Goal: Information Seeking & Learning: Understand process/instructions

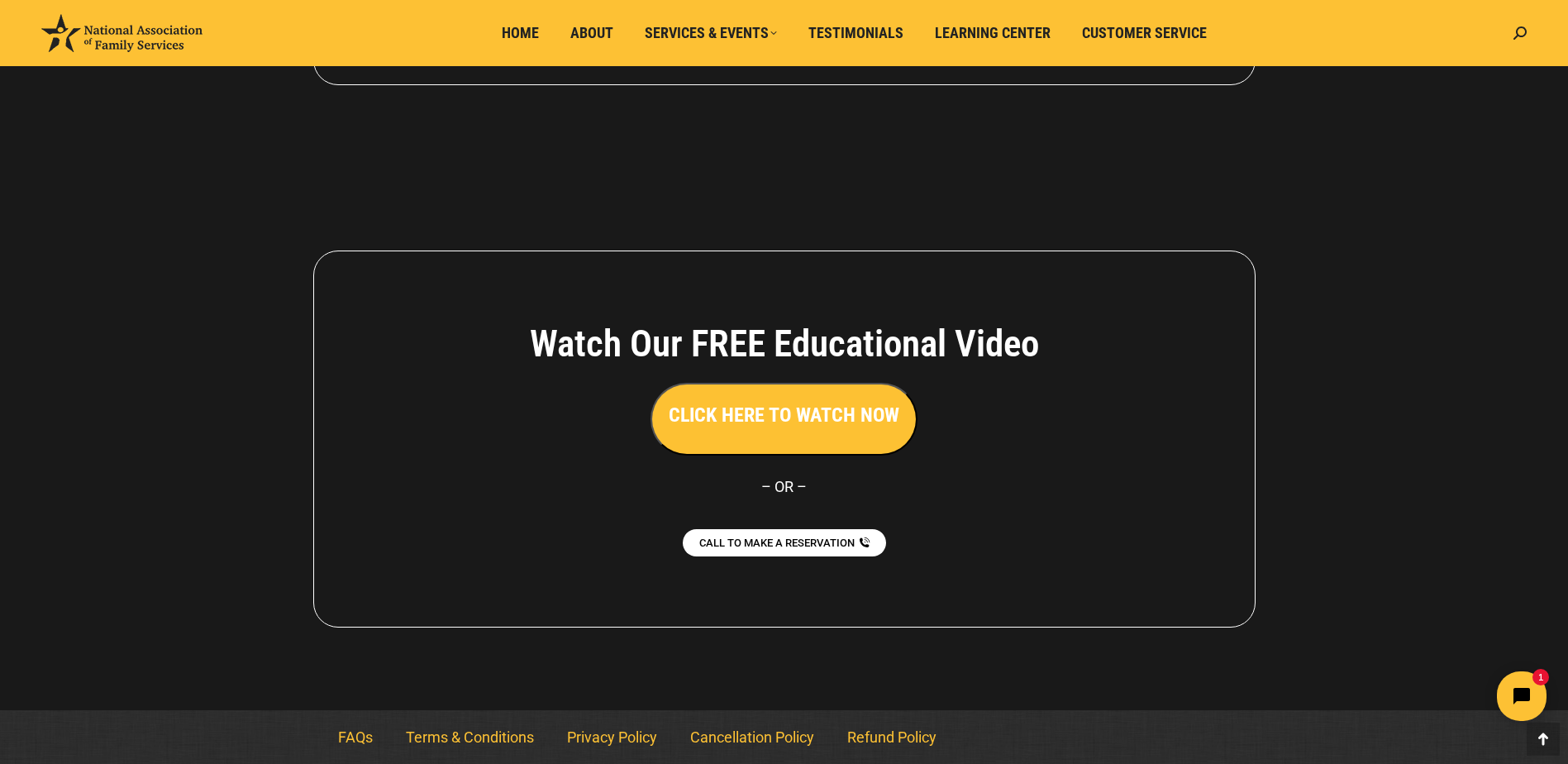
scroll to position [2909, 0]
click at [611, 743] on link "Privacy Policy" at bounding box center [612, 737] width 123 height 38
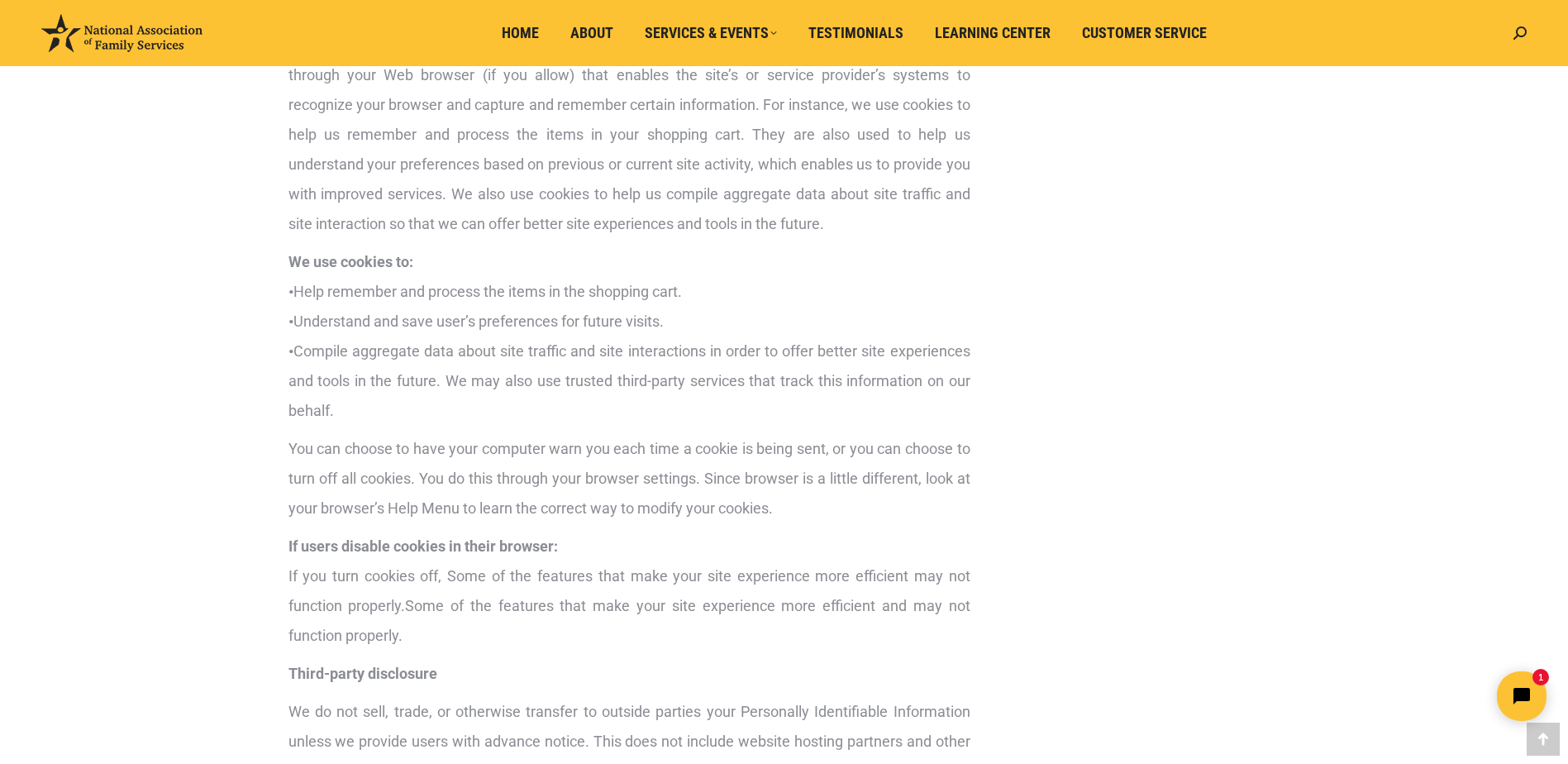
scroll to position [1325, 0]
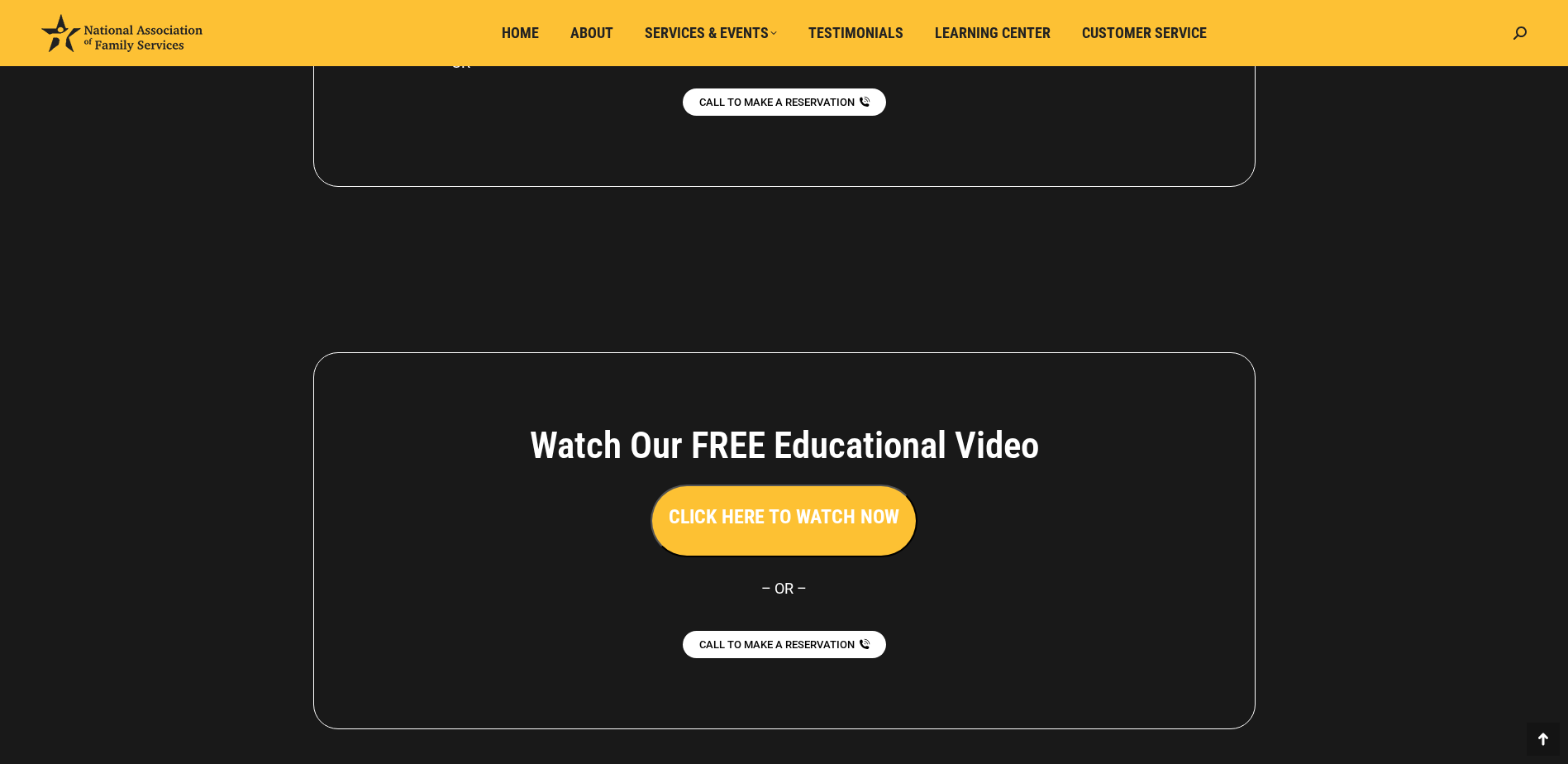
scroll to position [2909, 0]
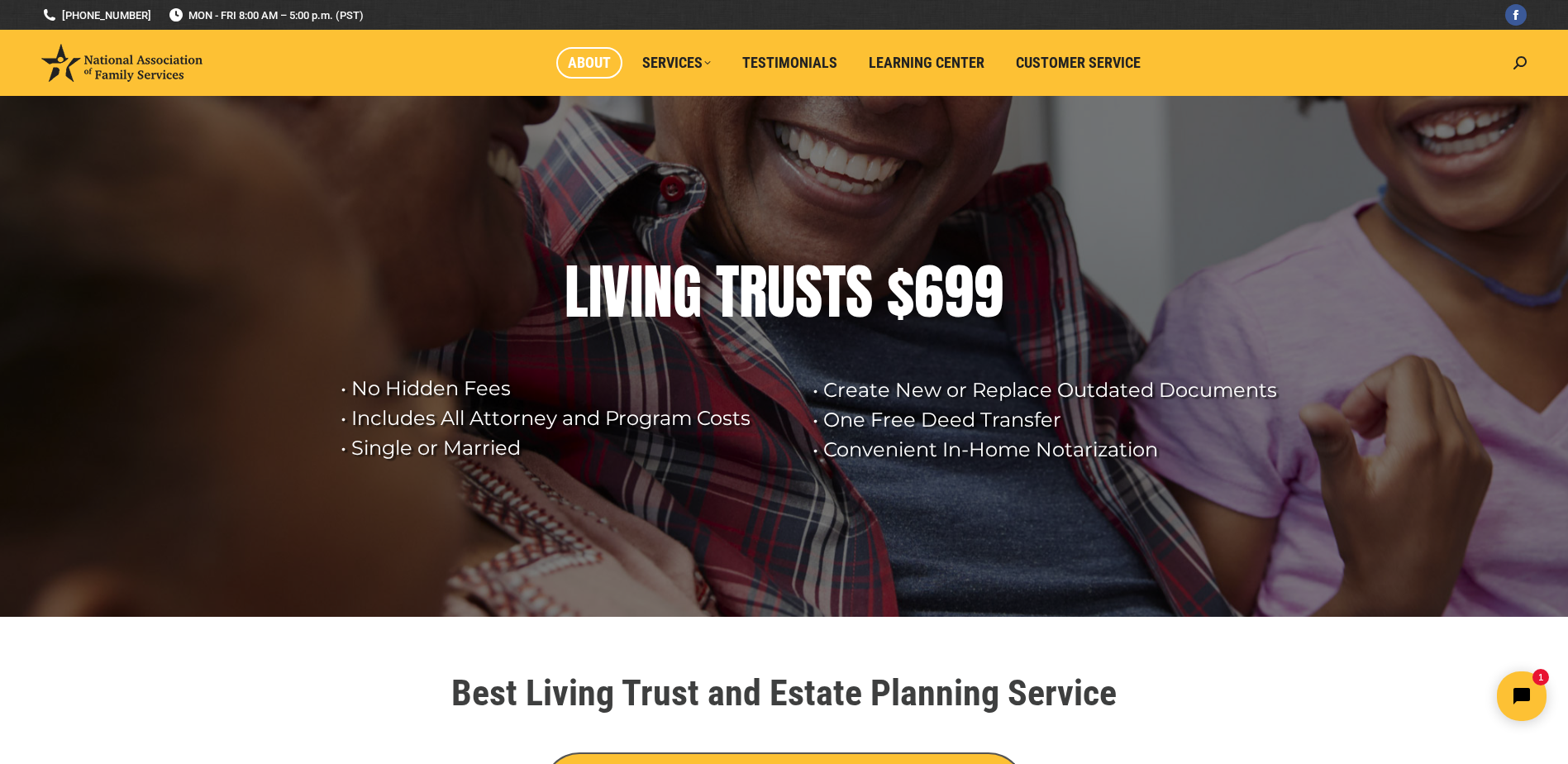
click at [595, 59] on span "About" at bounding box center [590, 62] width 43 height 18
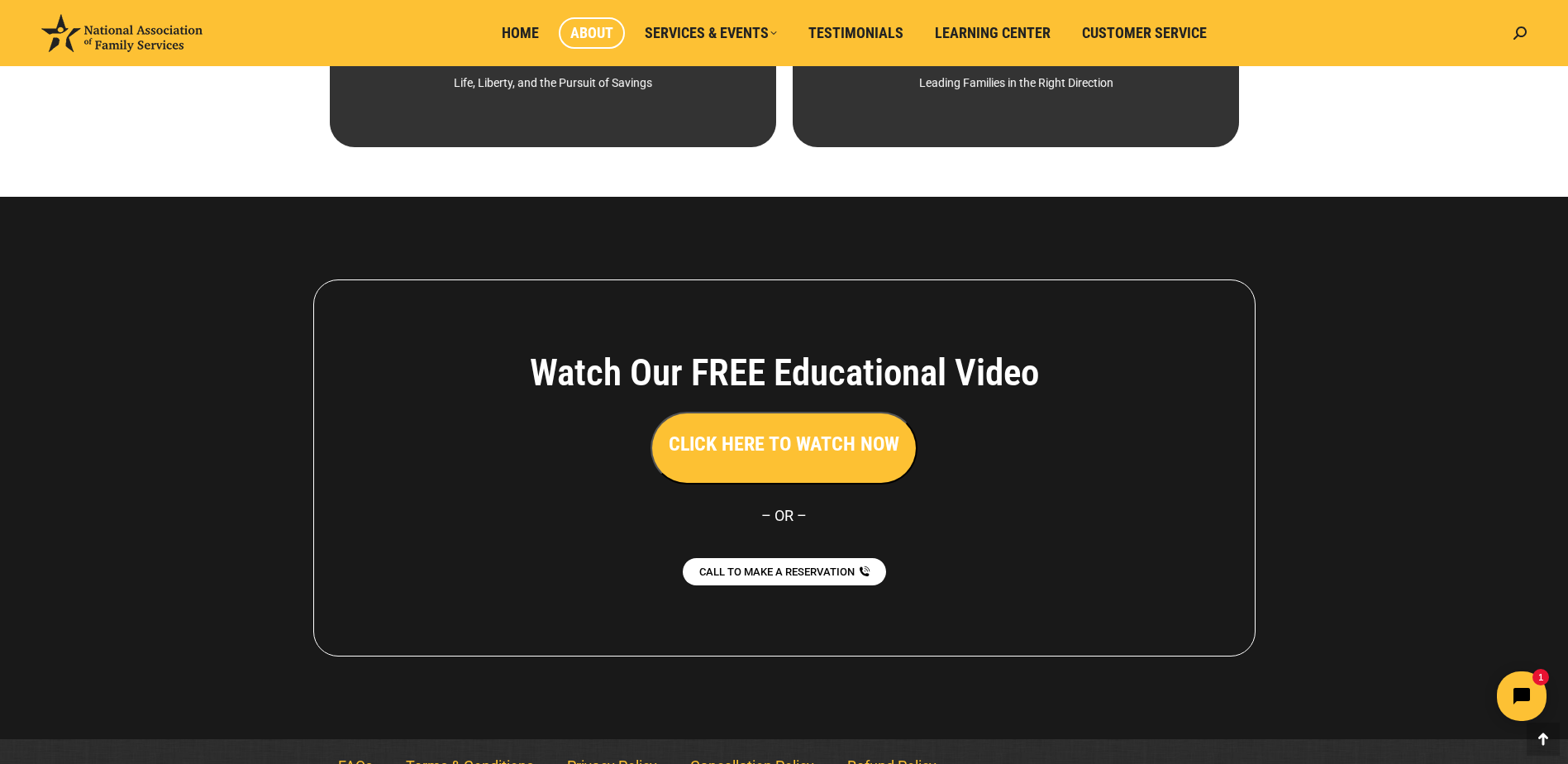
scroll to position [1127, 0]
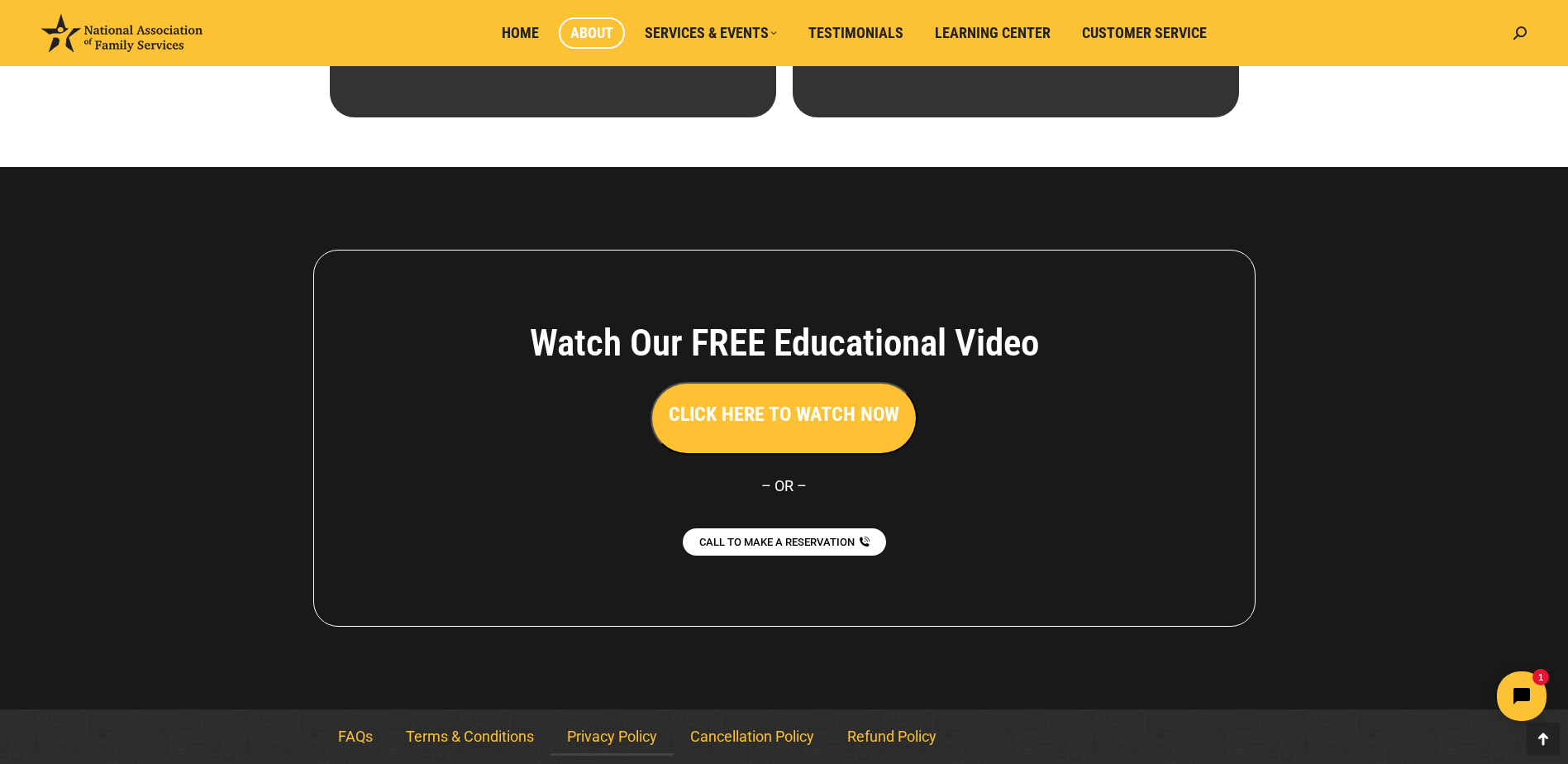
click at [612, 741] on link "Privacy Policy" at bounding box center [612, 737] width 123 height 38
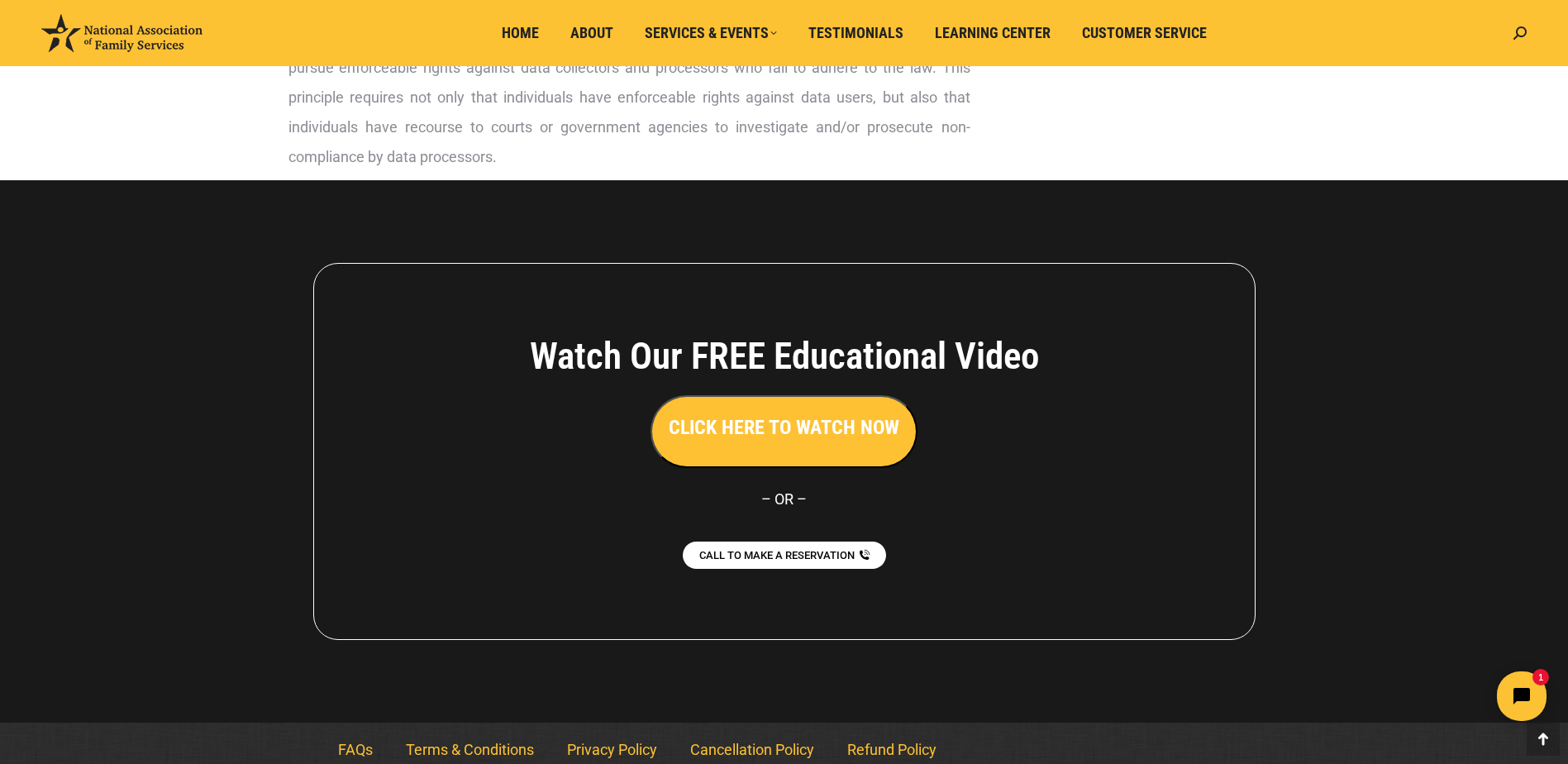
scroll to position [4298, 0]
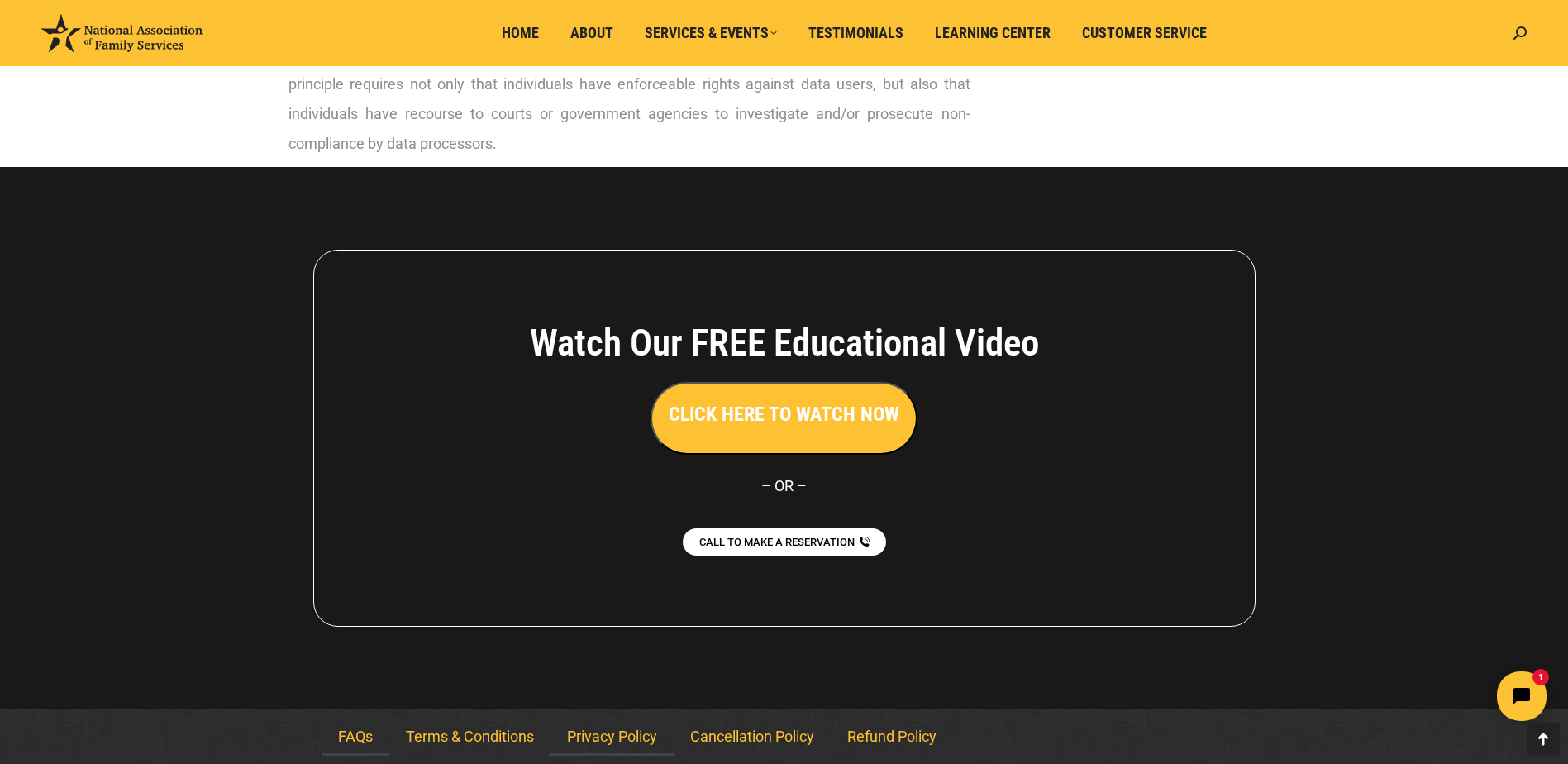
click at [342, 738] on link "FAQs" at bounding box center [355, 737] width 68 height 38
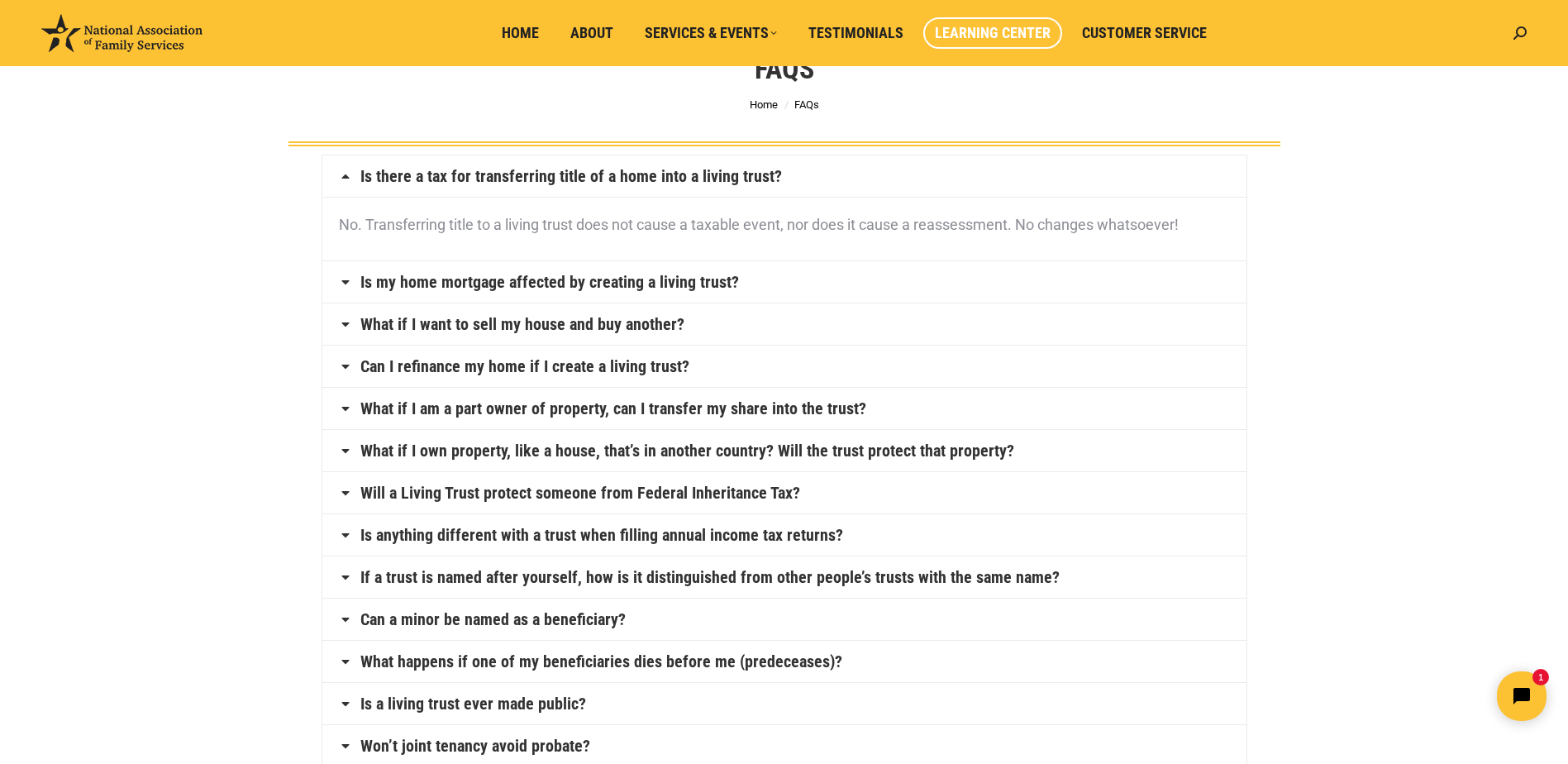
scroll to position [83, 0]
click at [1147, 37] on span "Customer Service" at bounding box center [1144, 33] width 125 height 18
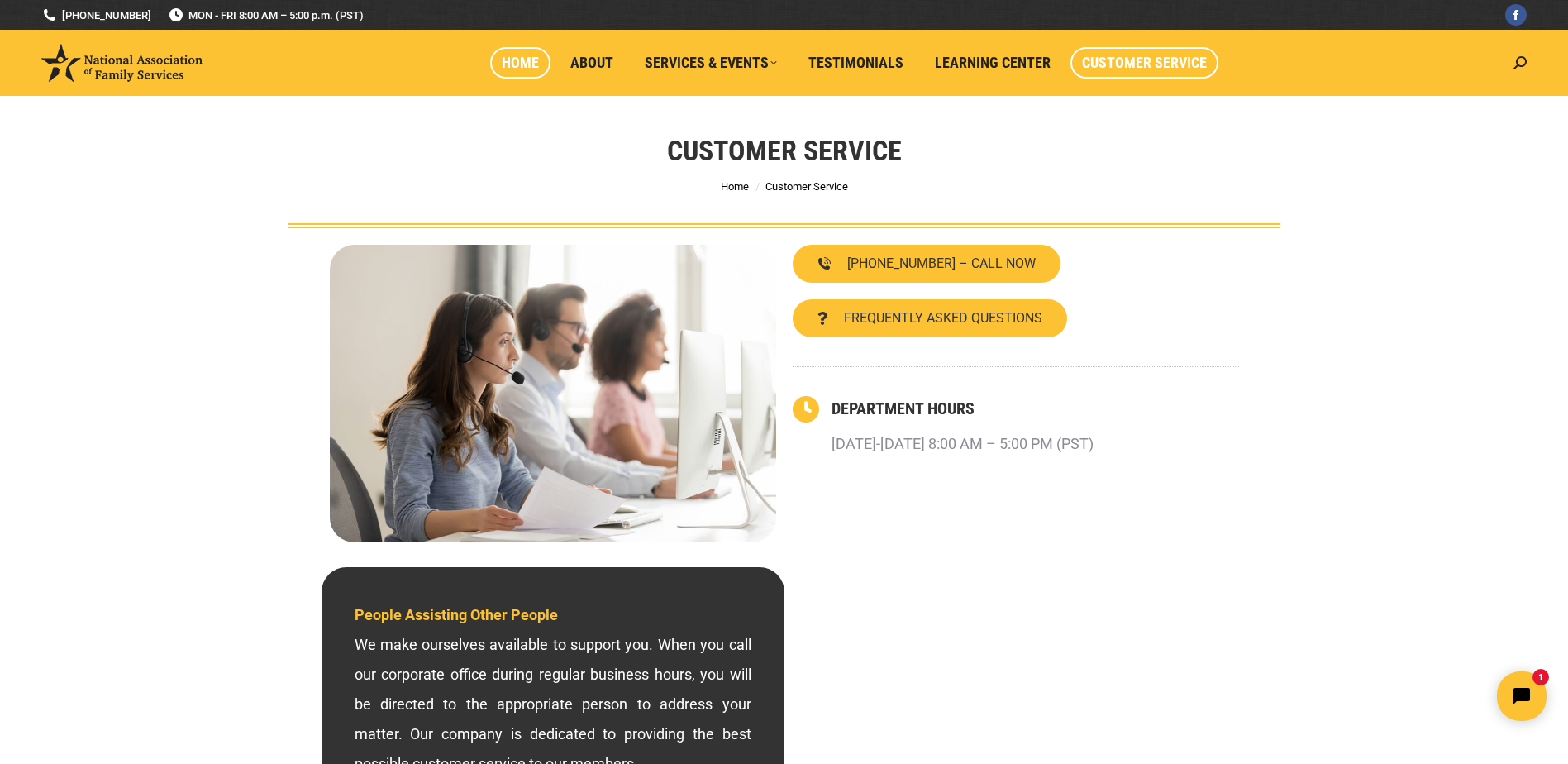
click at [519, 66] on span "Home" at bounding box center [520, 62] width 38 height 18
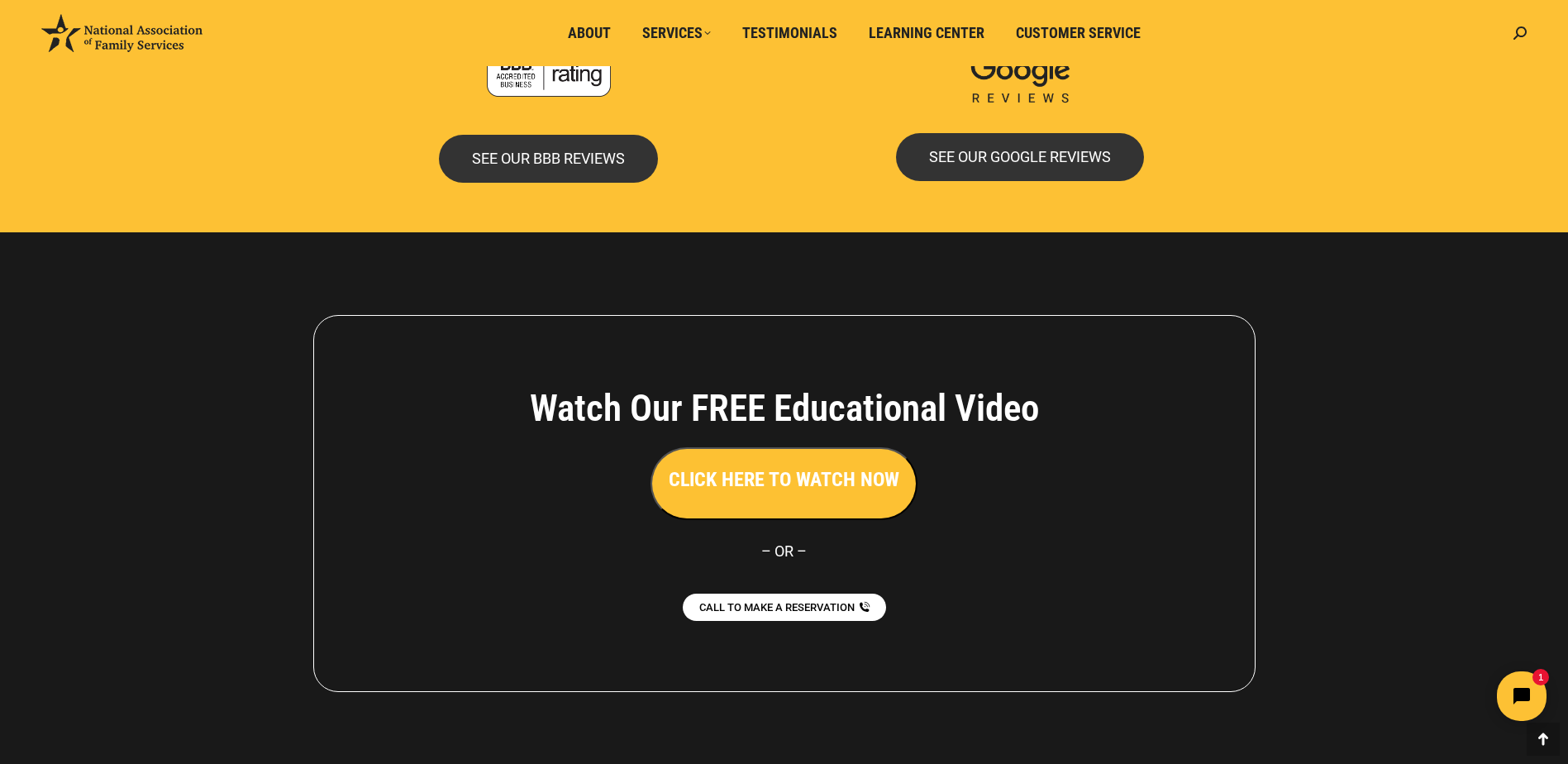
scroll to position [3579, 0]
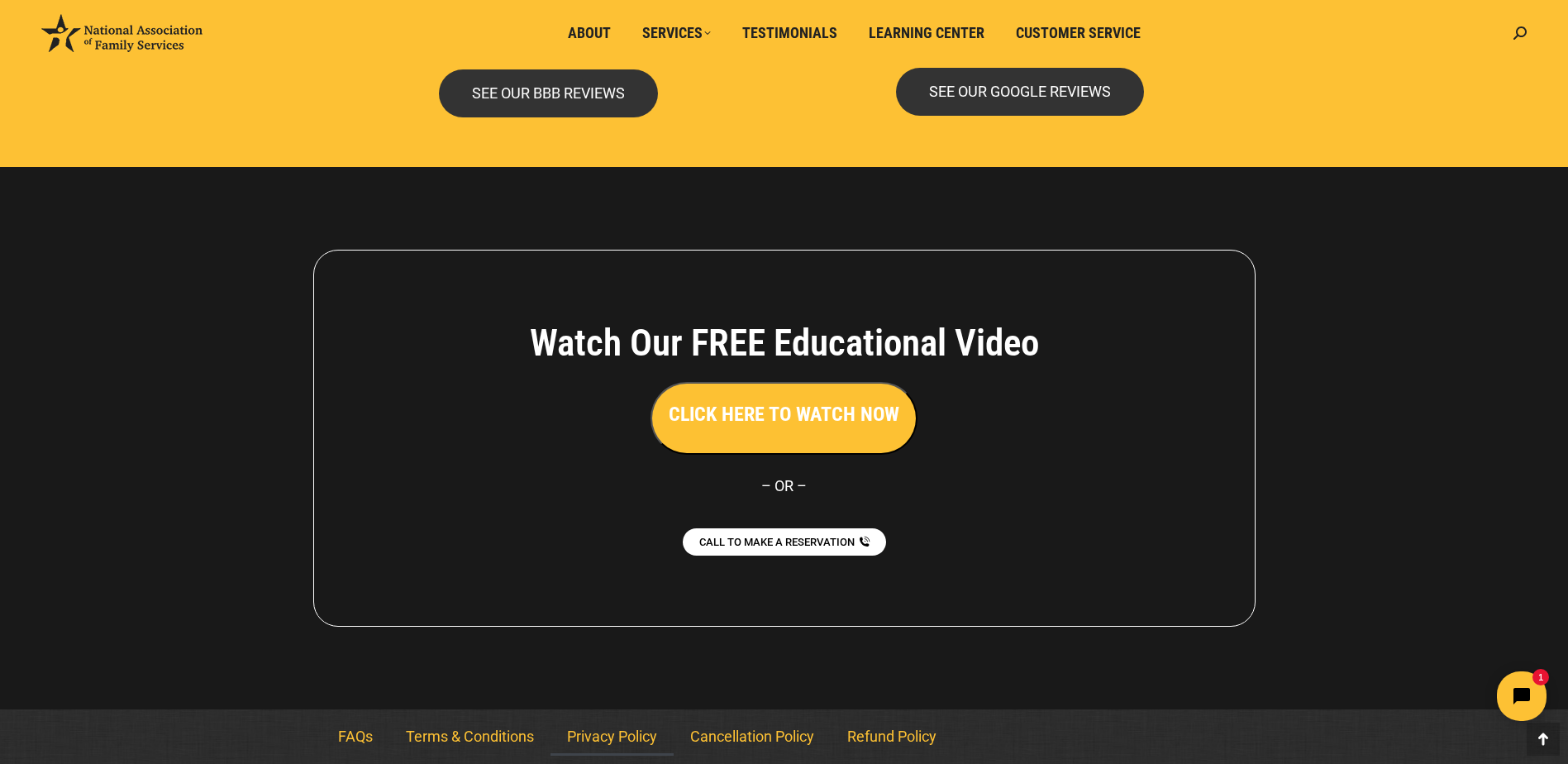
click at [589, 734] on link "Privacy Policy" at bounding box center [612, 737] width 123 height 38
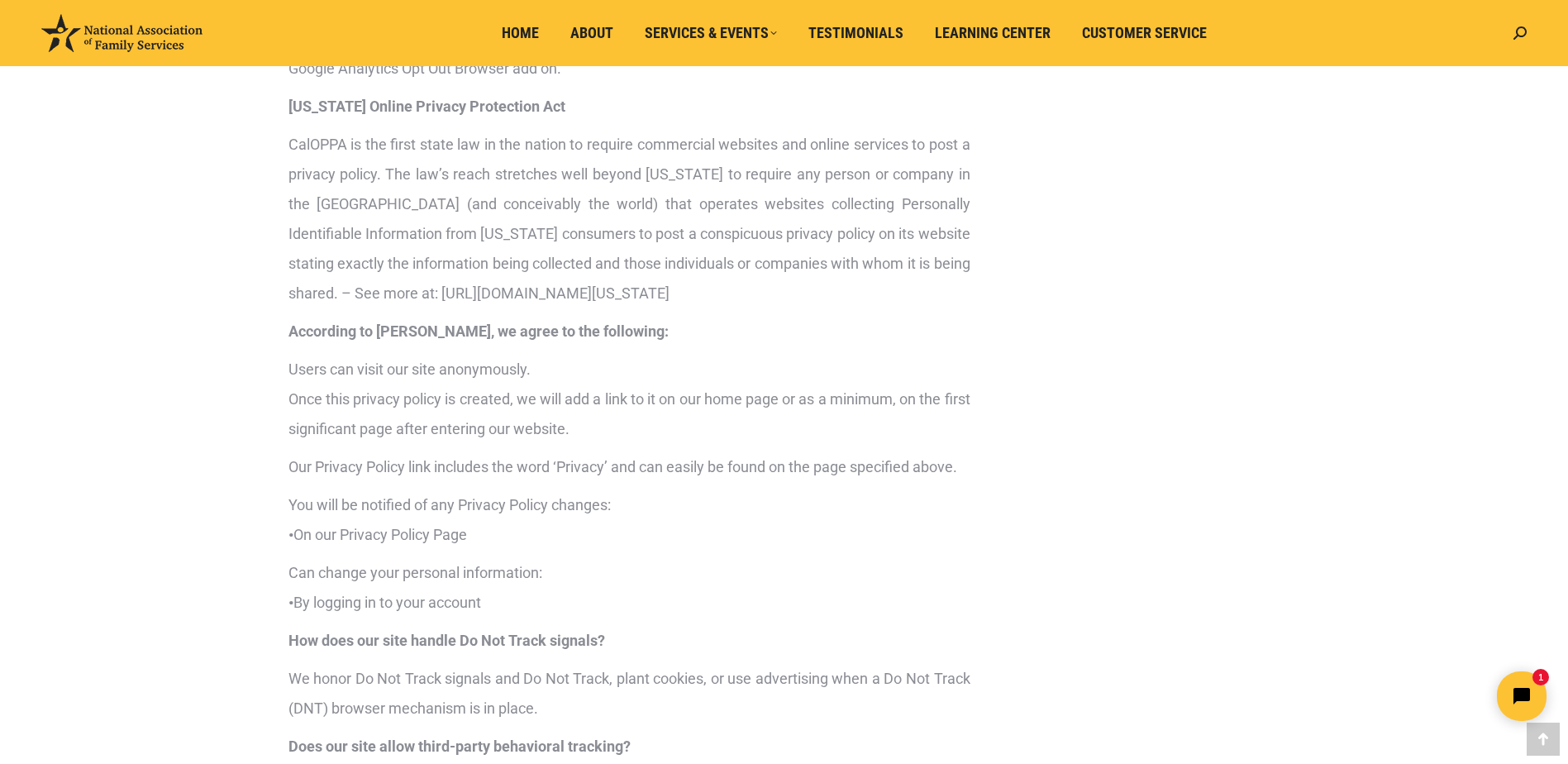
scroll to position [2895, 0]
drag, startPoint x: 548, startPoint y: 323, endPoint x: 585, endPoint y: 354, distance: 48.3
click at [585, 310] on p "CalOPPA is the first state law in the nation to require commercial websites and…" at bounding box center [629, 221] width 682 height 179
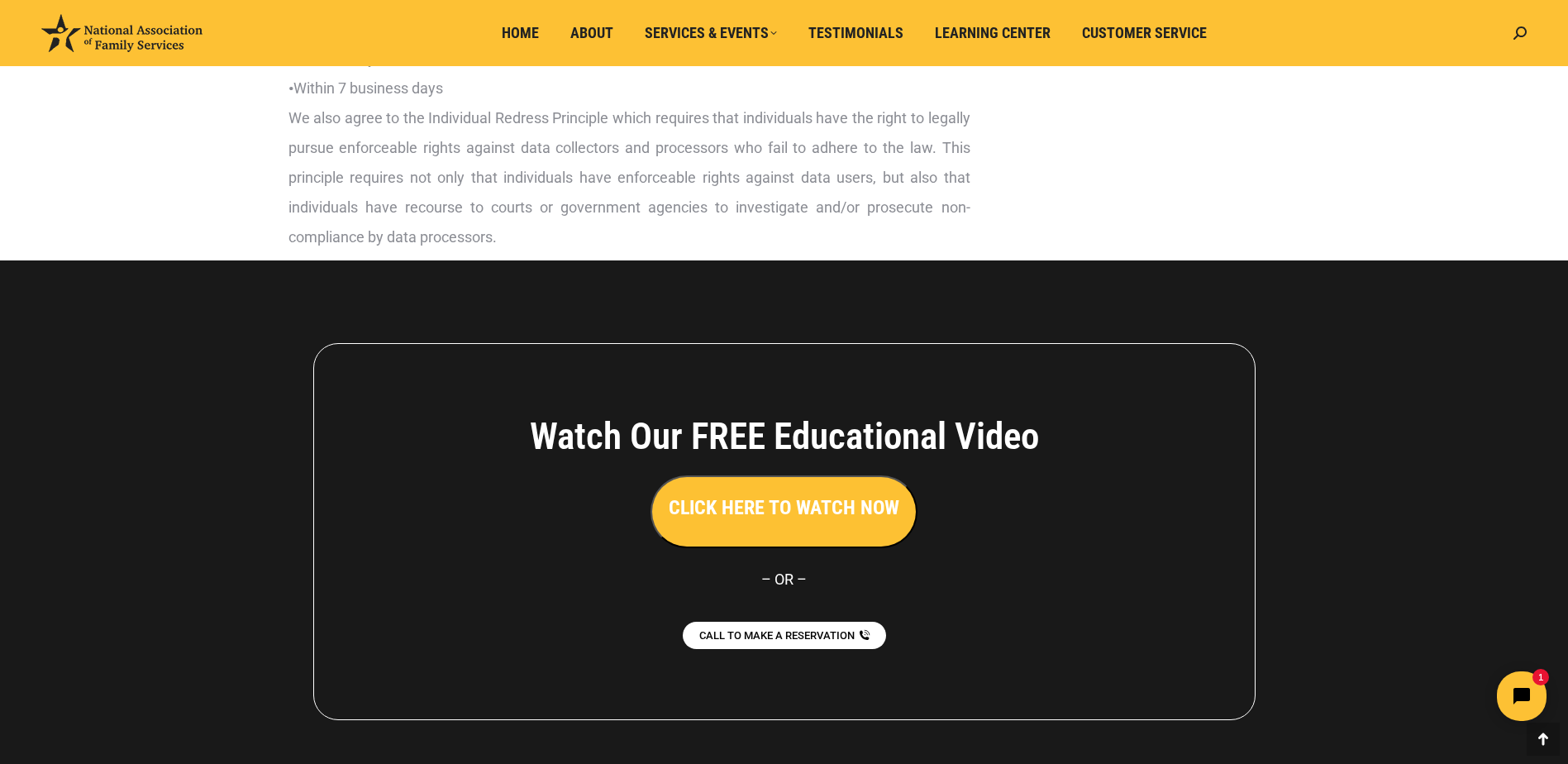
scroll to position [4298, 0]
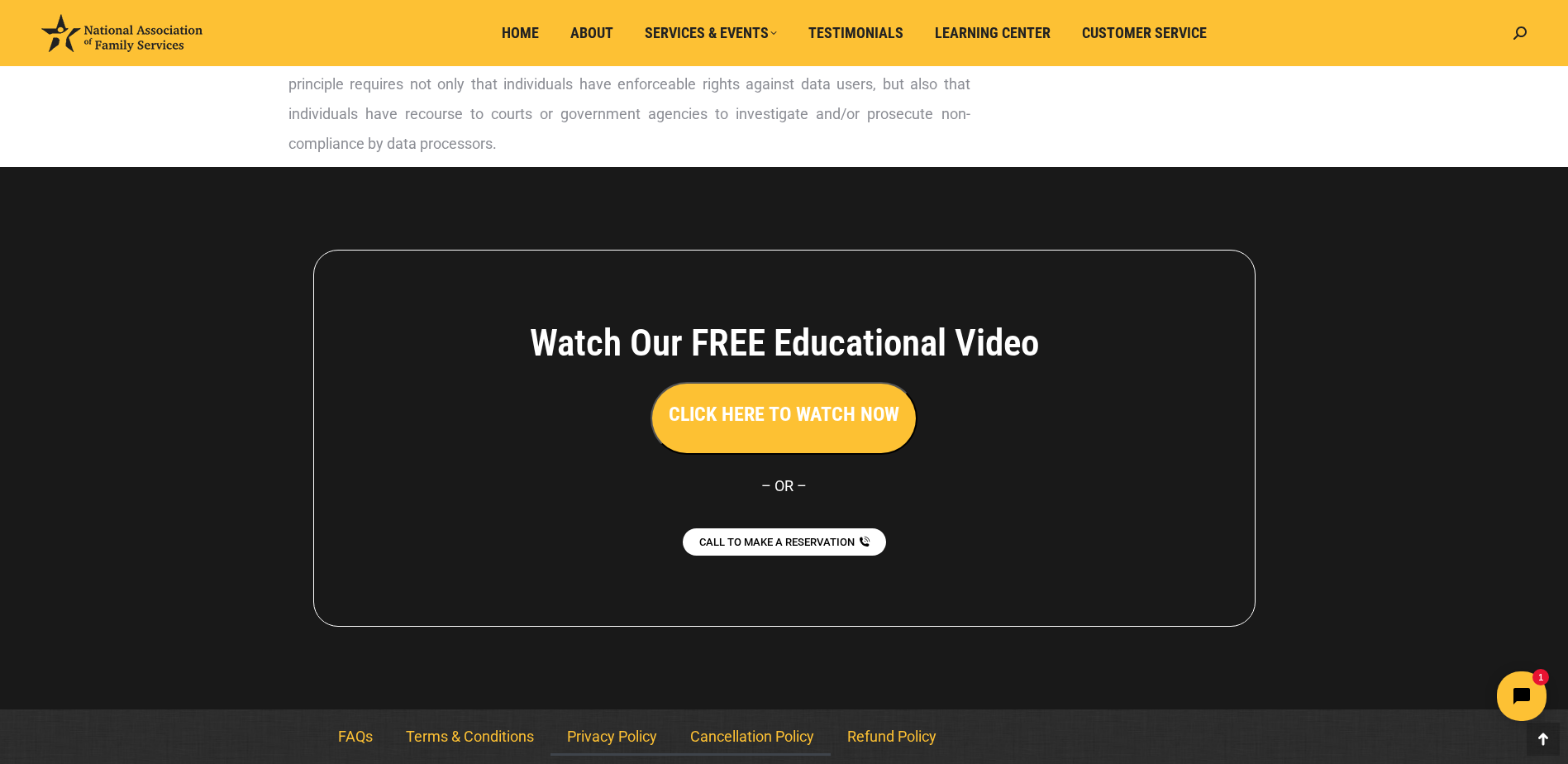
click at [769, 741] on link "Cancellation Policy" at bounding box center [752, 737] width 157 height 38
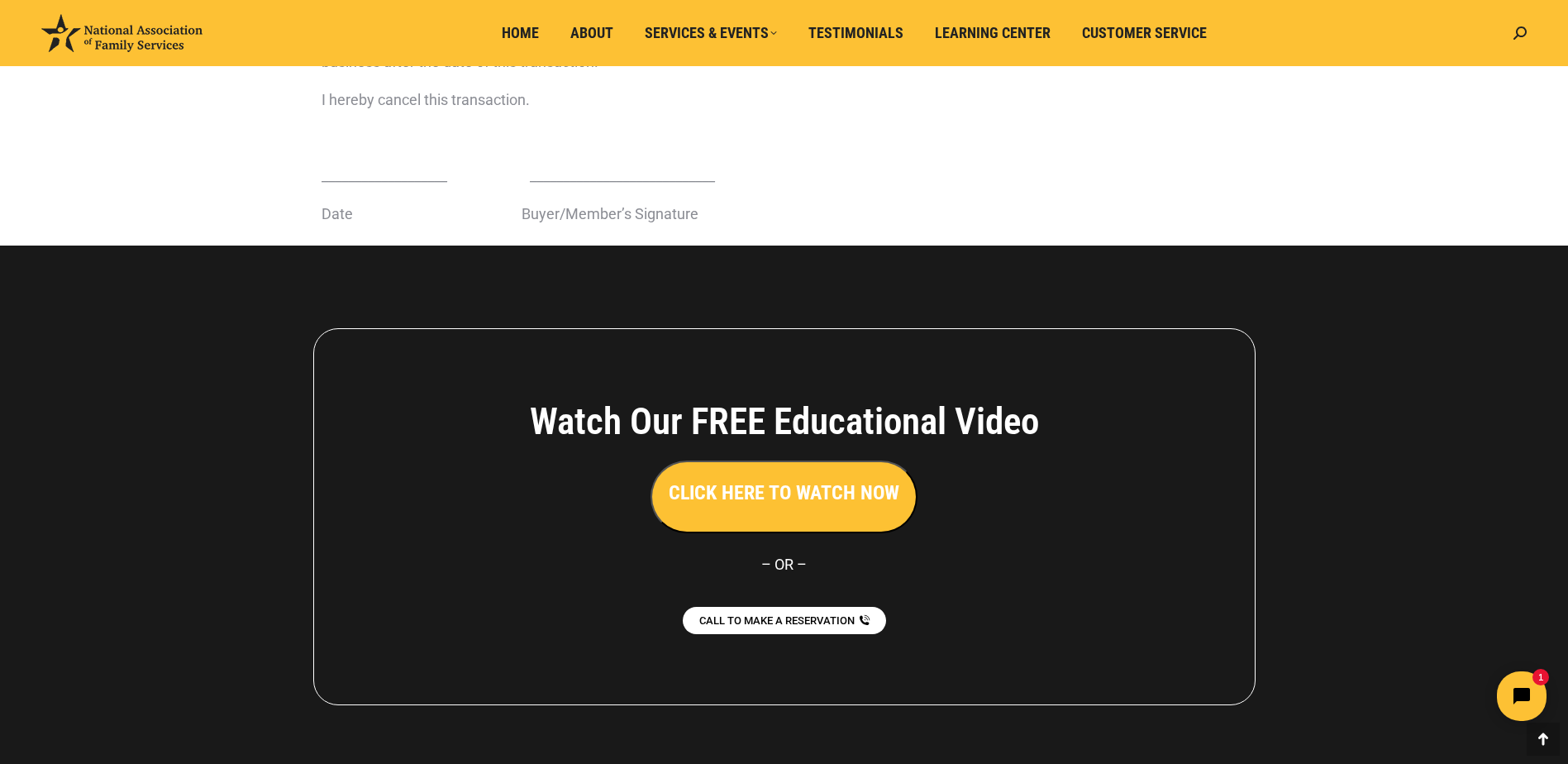
scroll to position [706, 0]
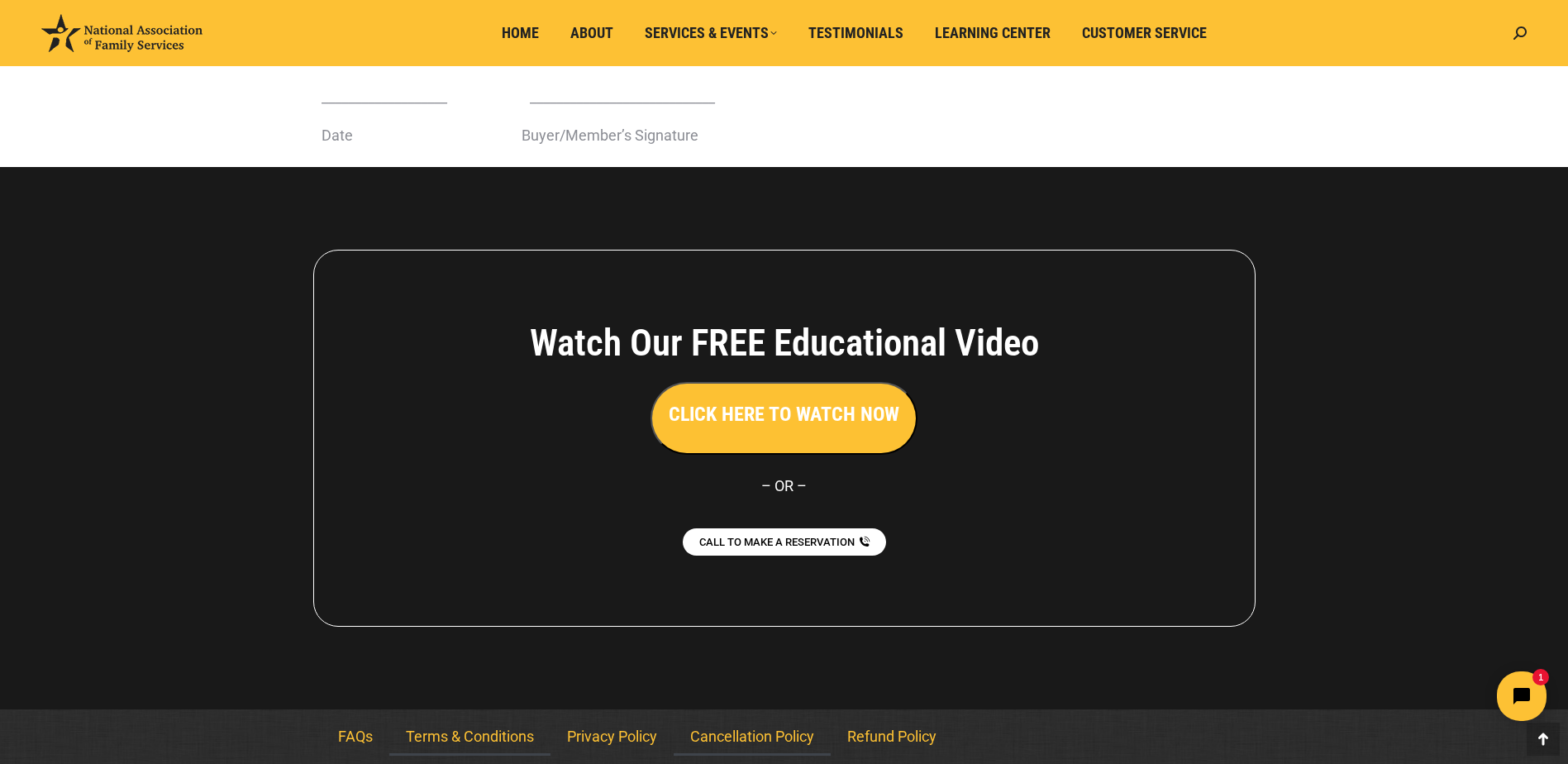
click at [474, 734] on link "Terms & Conditions" at bounding box center [470, 737] width 162 height 38
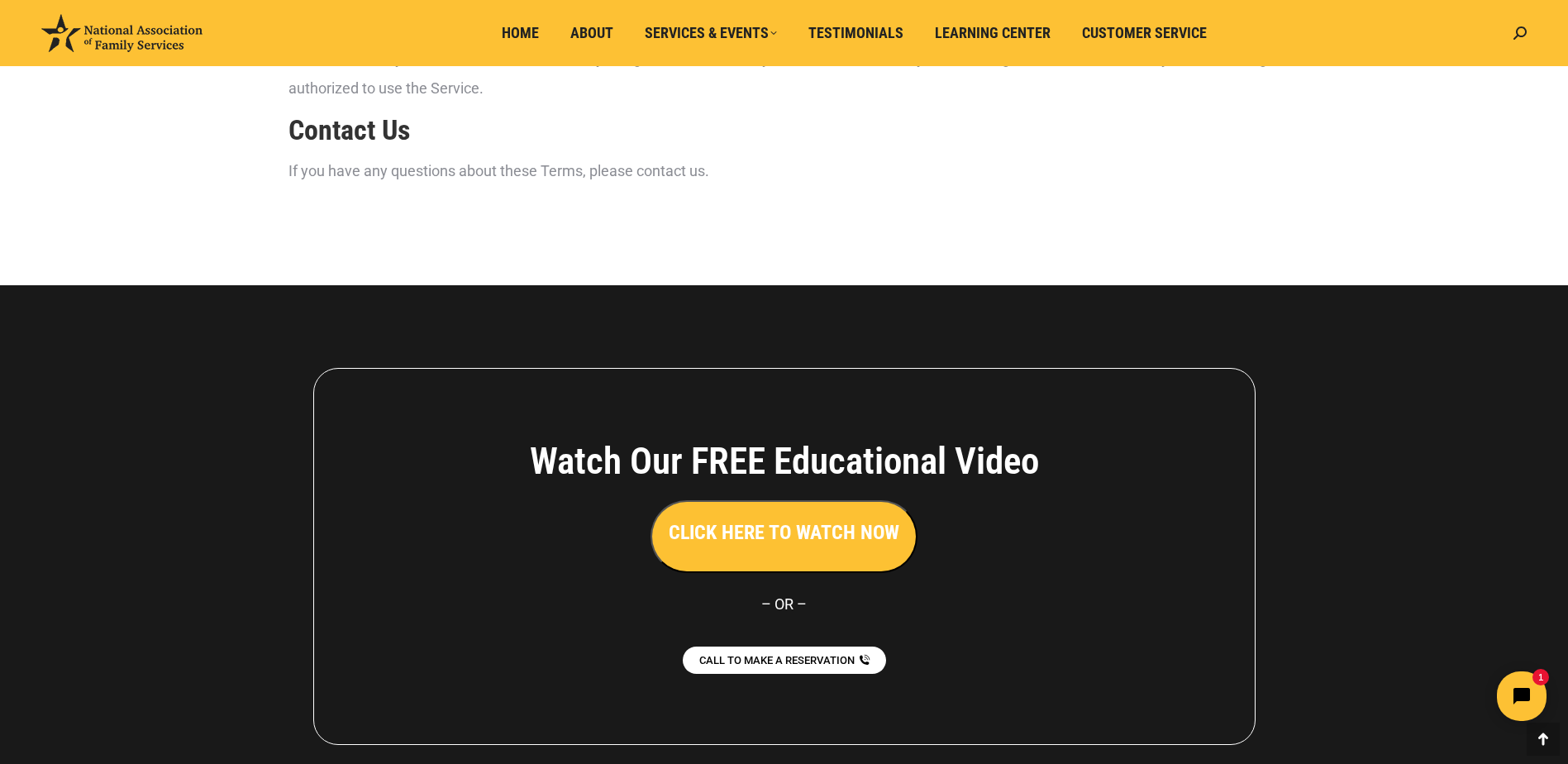
scroll to position [3114, 0]
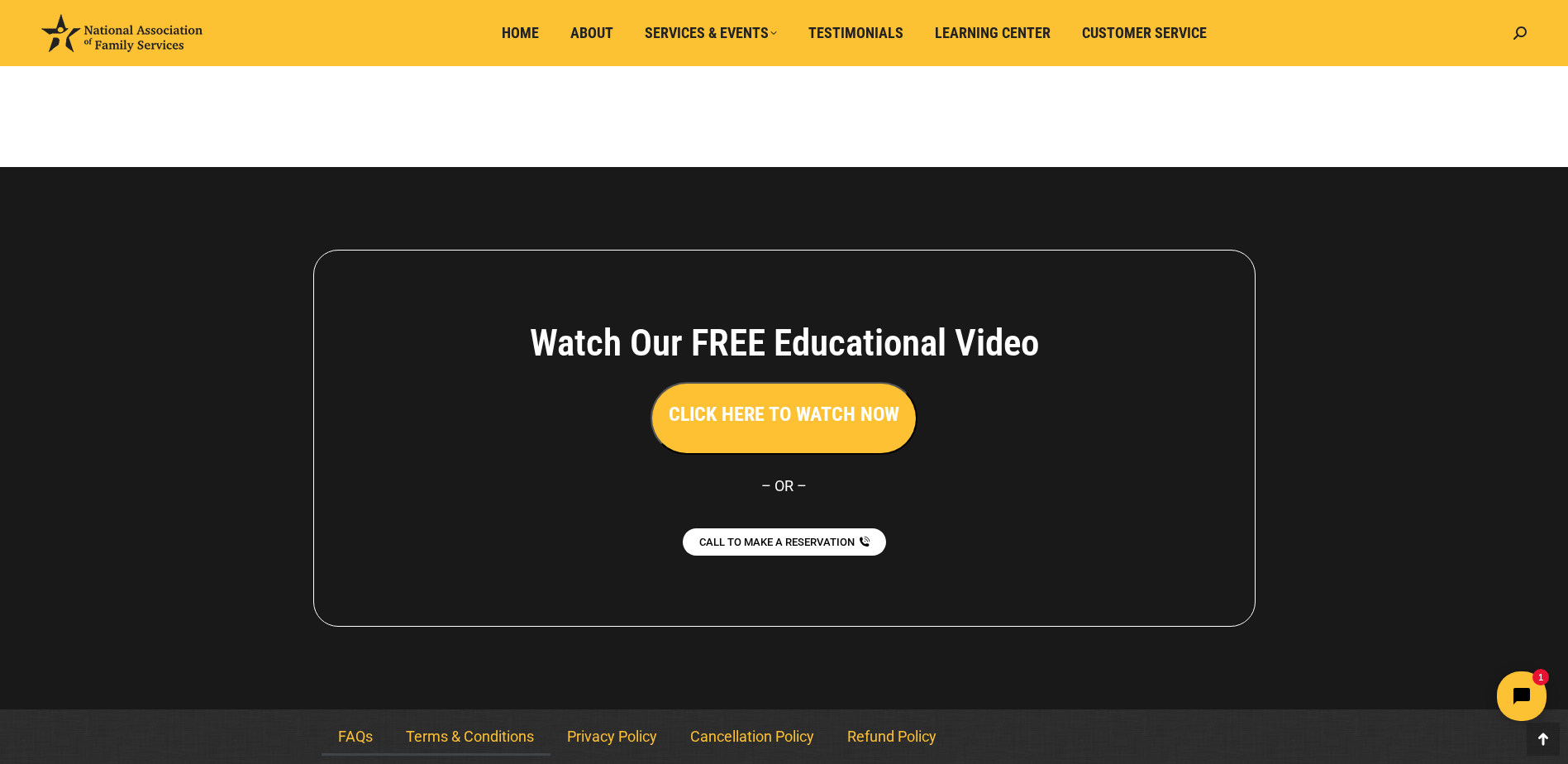
click at [348, 736] on link "FAQs" at bounding box center [355, 737] width 68 height 38
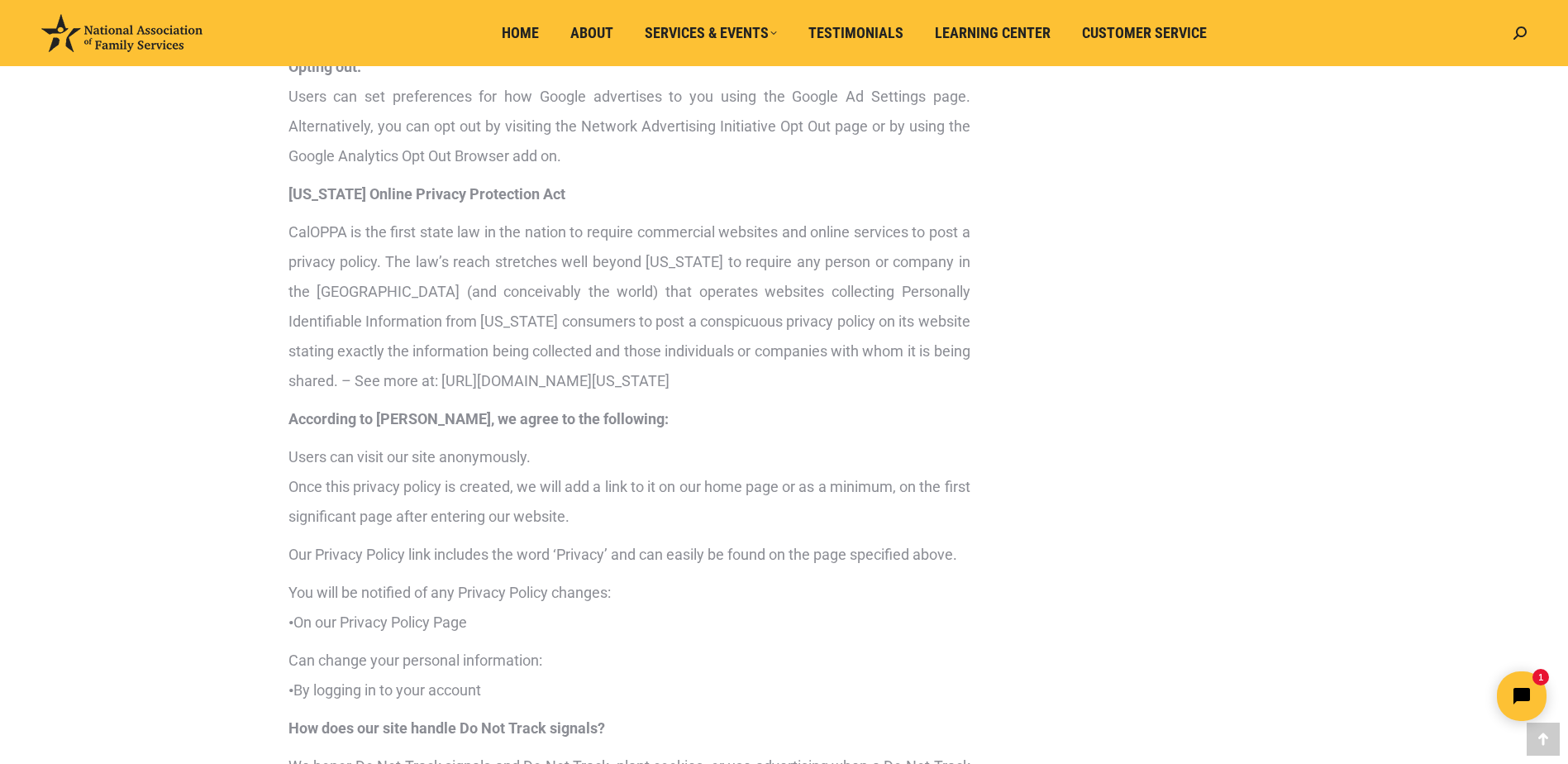
scroll to position [2811, 0]
drag, startPoint x: 555, startPoint y: 407, endPoint x: 613, endPoint y: 436, distance: 64.8
click at [613, 395] on p "CalOPPA is the first state law in the nation to require commercial websites and…" at bounding box center [629, 305] width 682 height 179
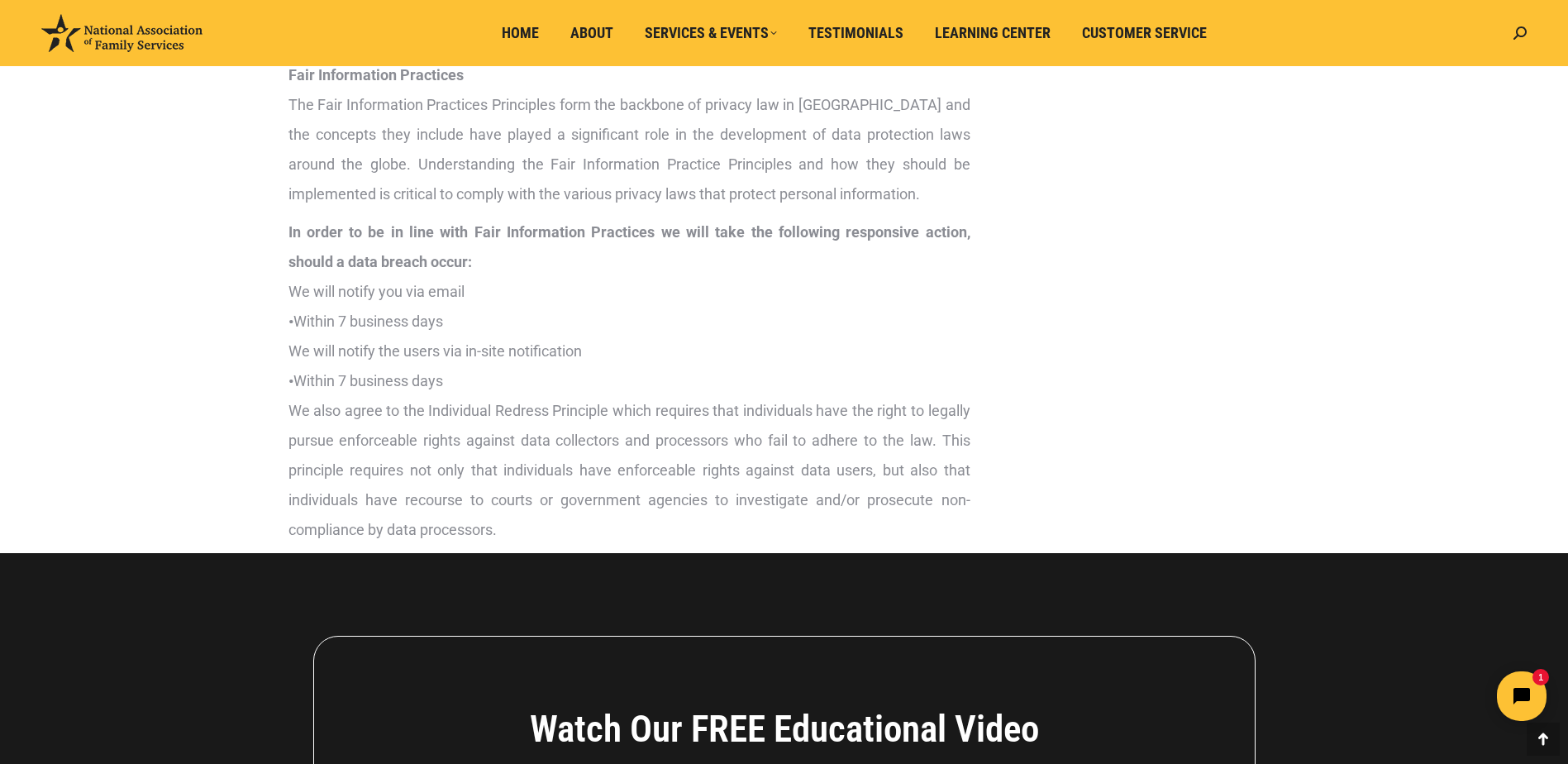
scroll to position [3884, 0]
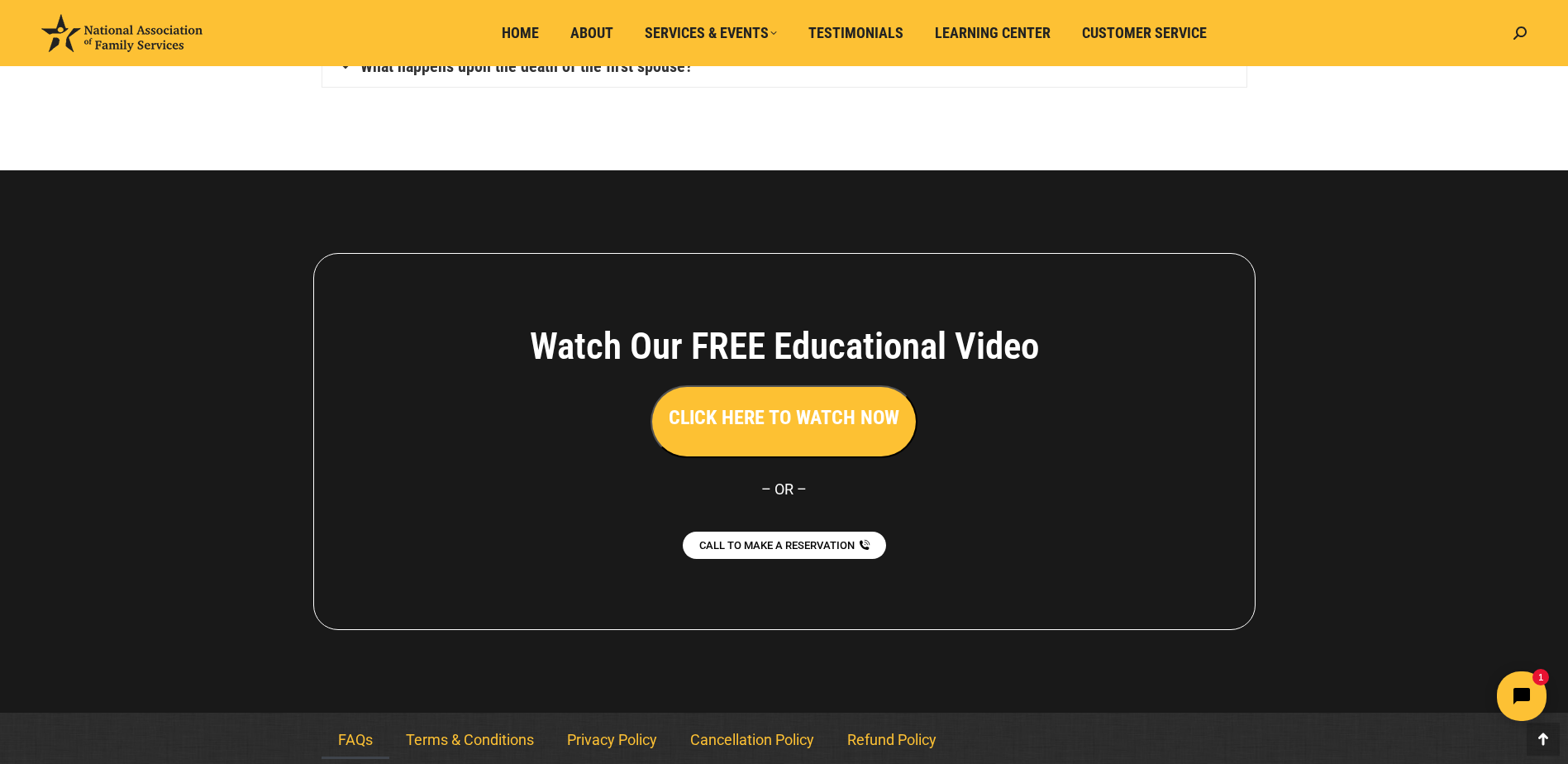
scroll to position [1229, 0]
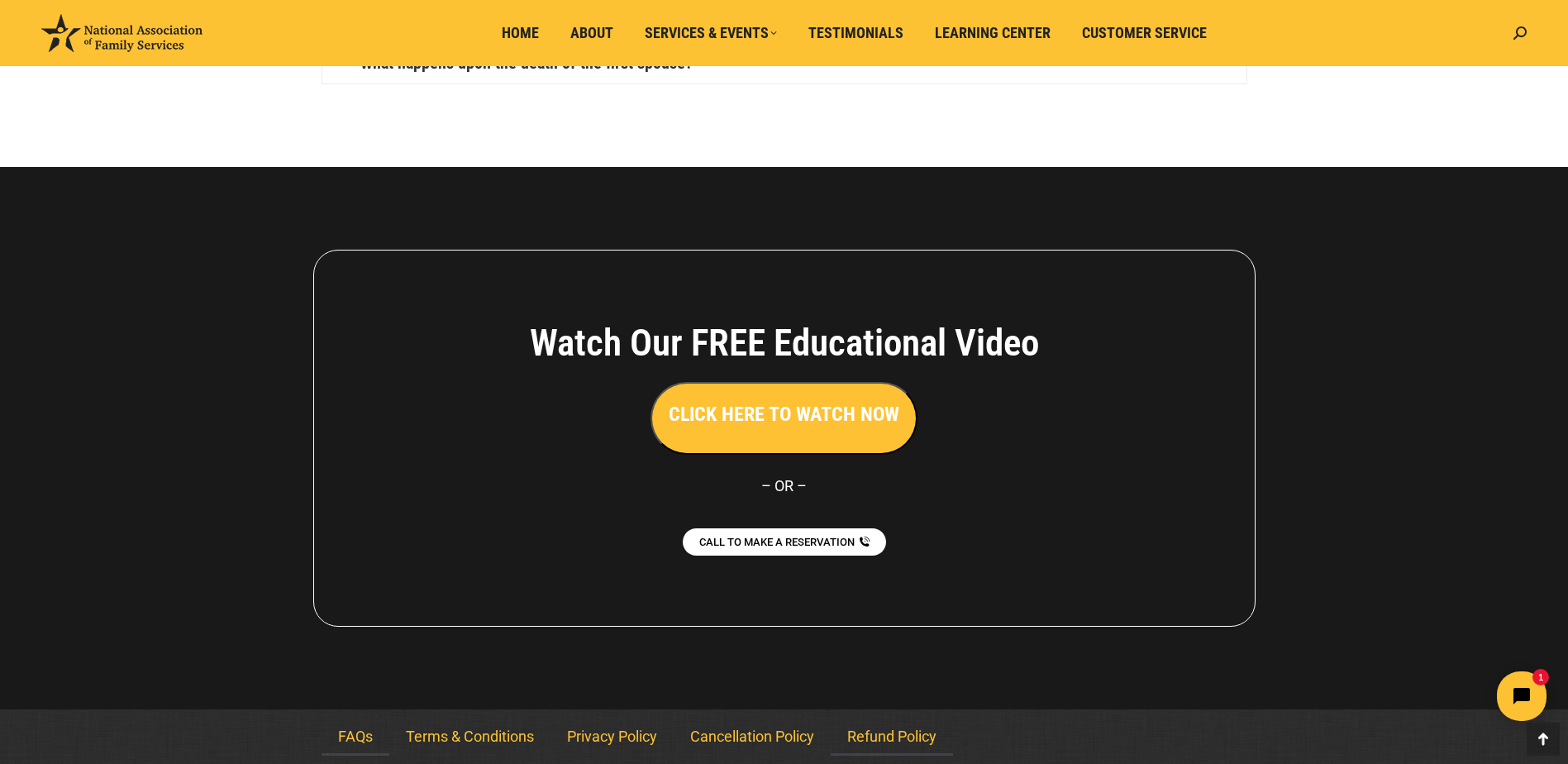
click at [887, 730] on link "Refund Policy" at bounding box center [892, 737] width 122 height 38
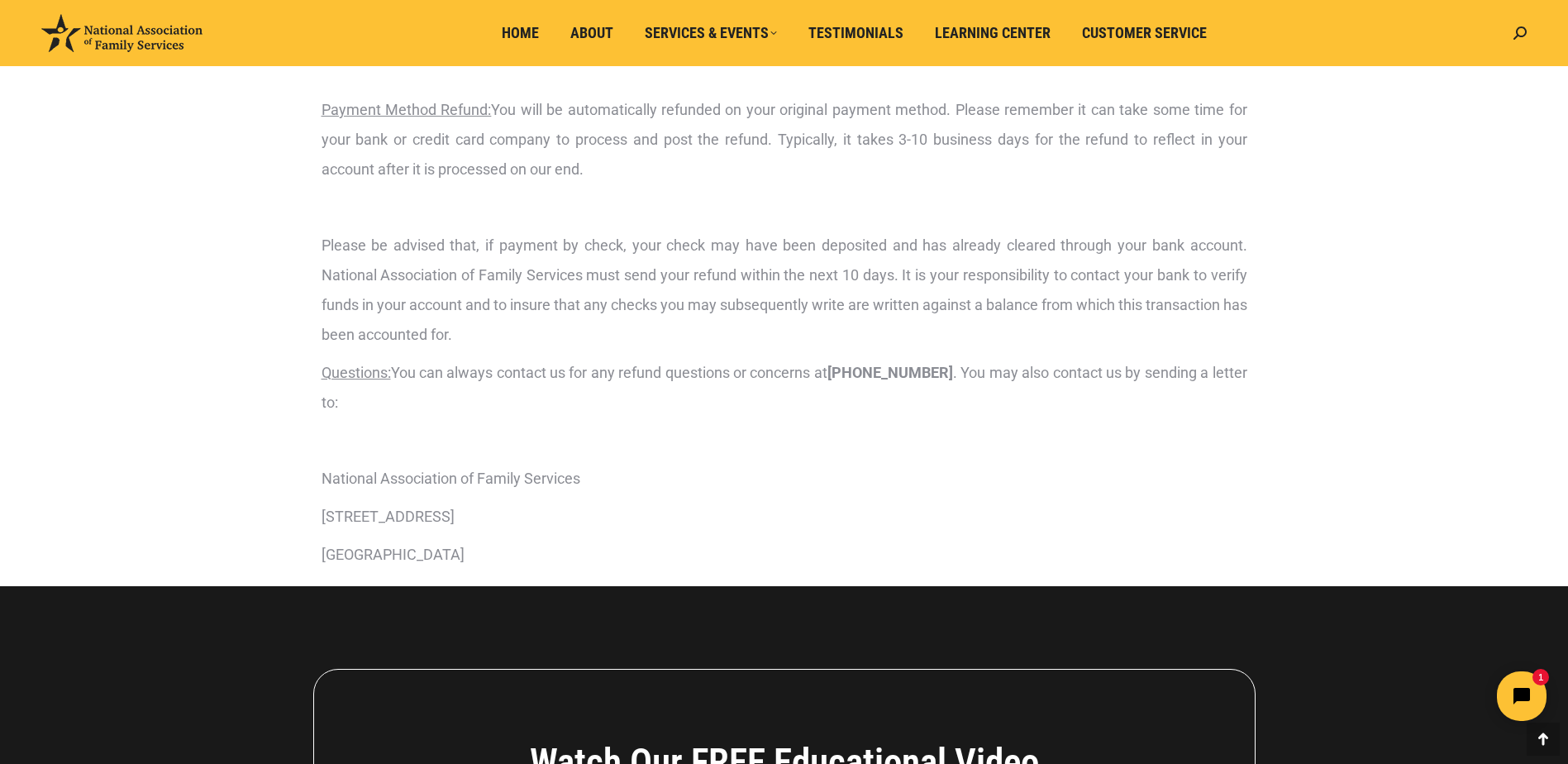
scroll to position [248, 0]
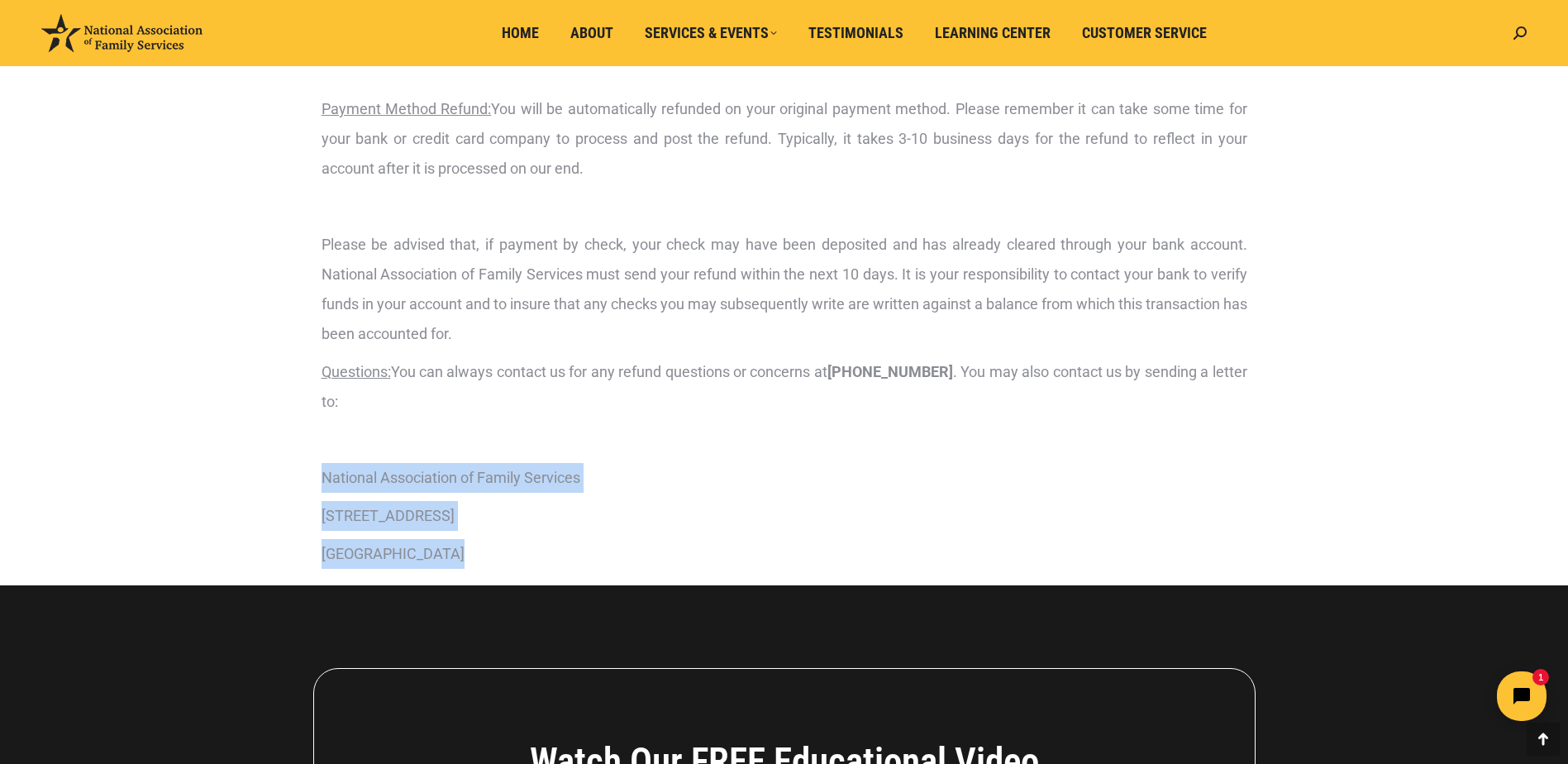
drag, startPoint x: 458, startPoint y: 554, endPoint x: 317, endPoint y: 480, distance: 159.2
click at [317, 480] on div "Refund Timeframe : We will refund you within 10 business days after receipt of …" at bounding box center [784, 283] width 942 height 605
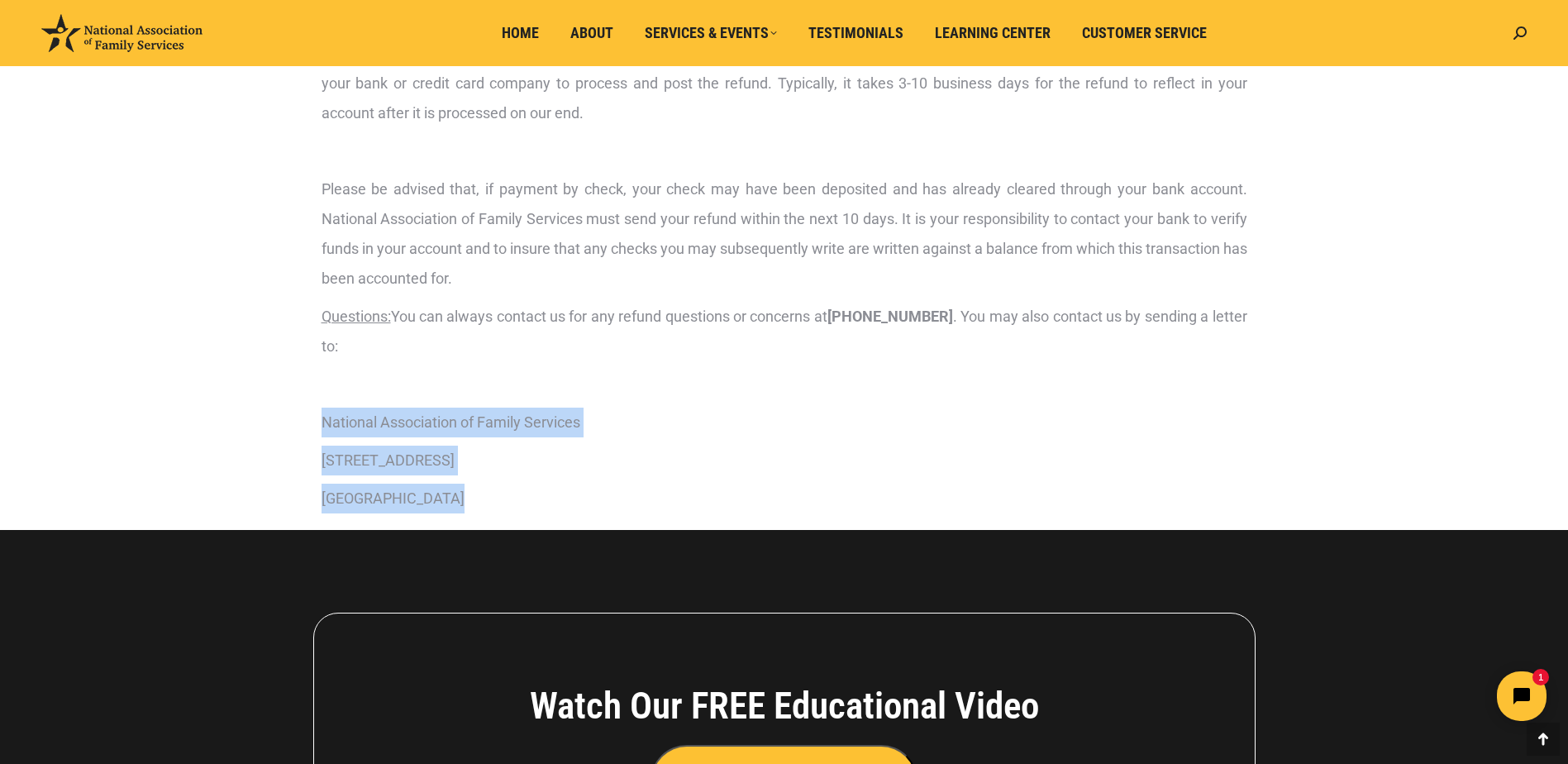
scroll to position [304, 0]
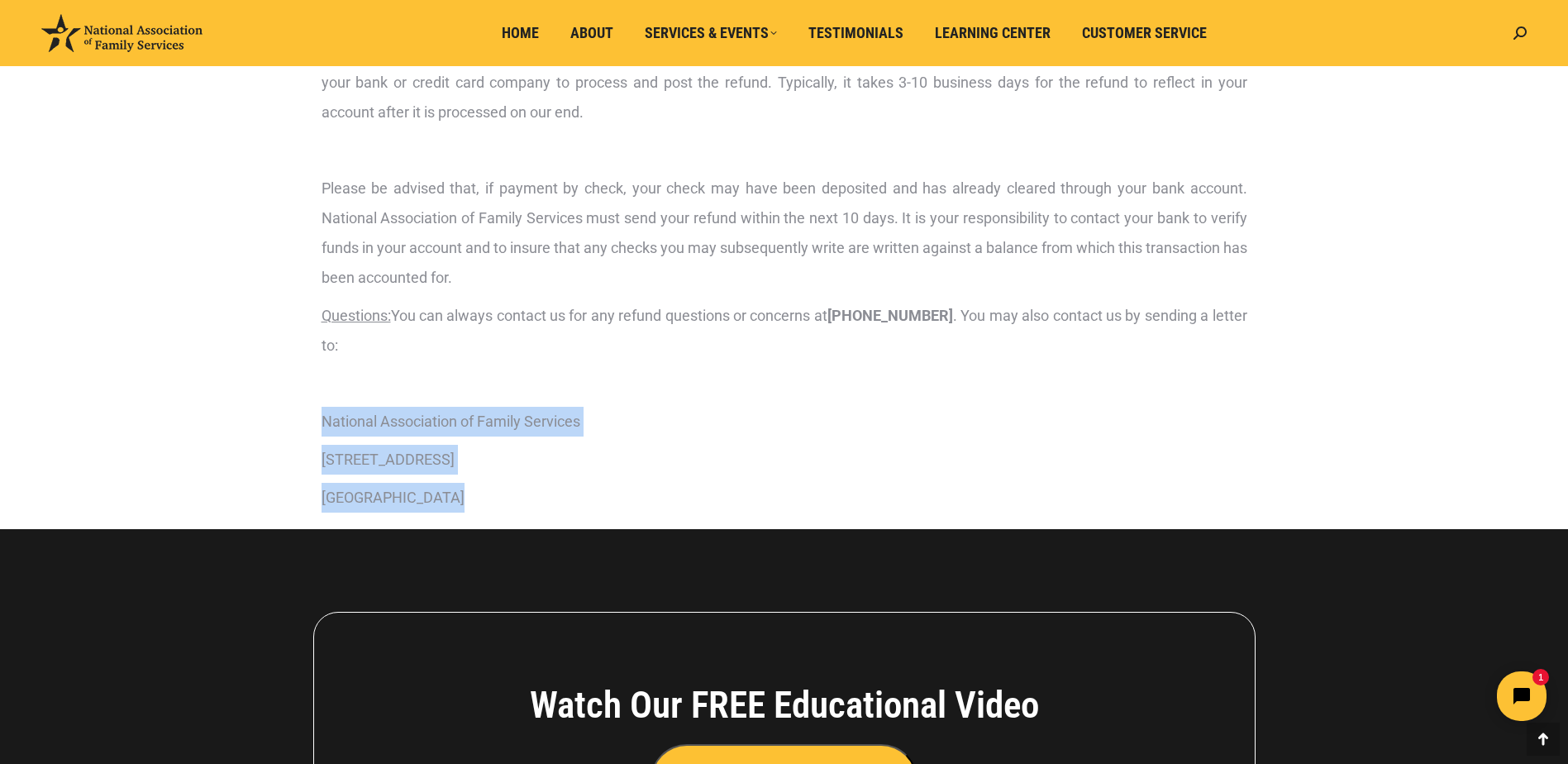
copy div "National Association of Family Services [STREET_ADDRESS]"
